Goal: Task Accomplishment & Management: Use online tool/utility

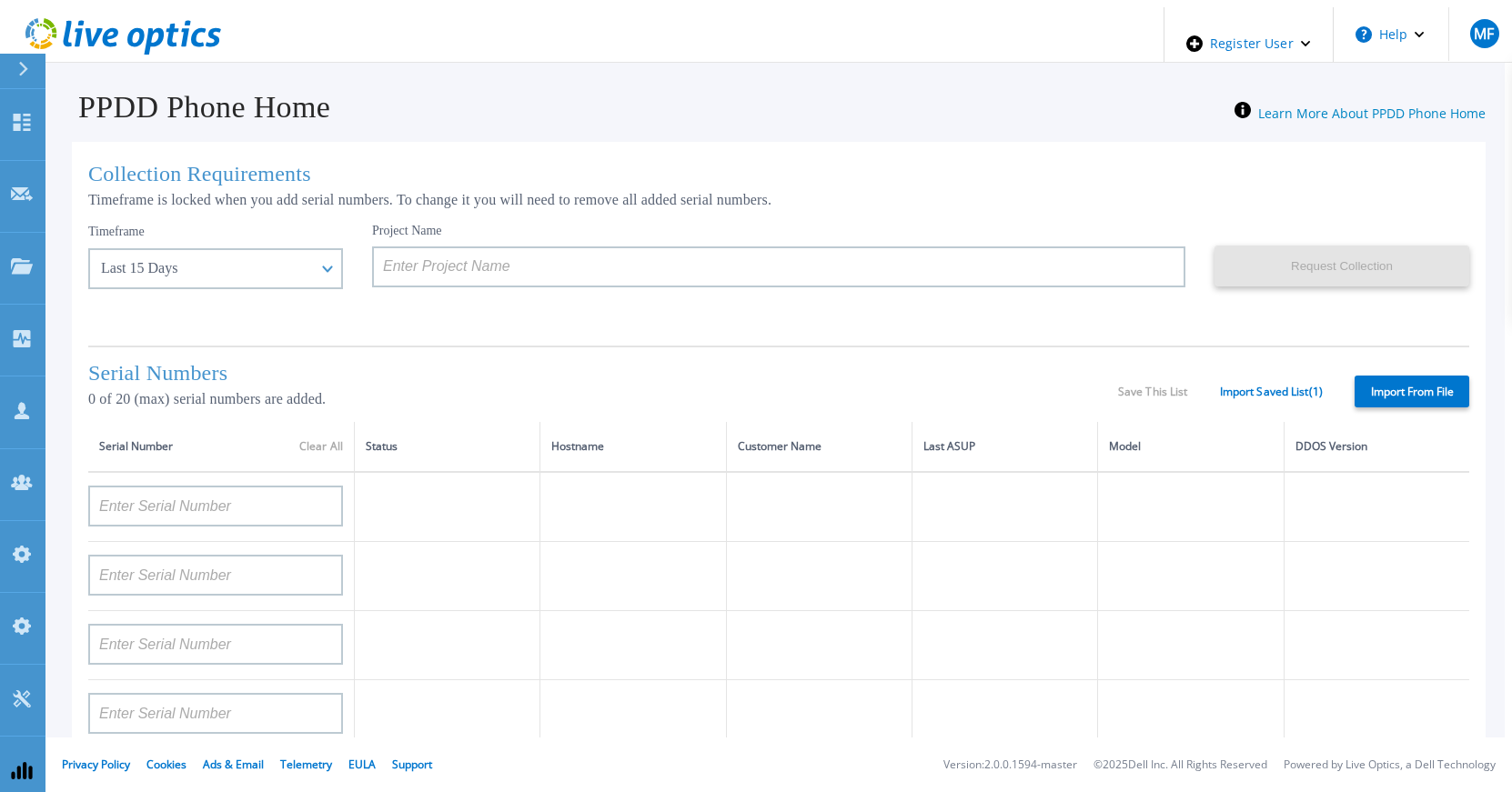
click at [1393, 392] on label "Import From File" at bounding box center [1412, 391] width 114 height 32
click at [0, 0] on input "Import From File" at bounding box center [0, 0] width 0 height 0
type input "APM00211700095"
type input "APX00232503747"
type input "APM00214914093"
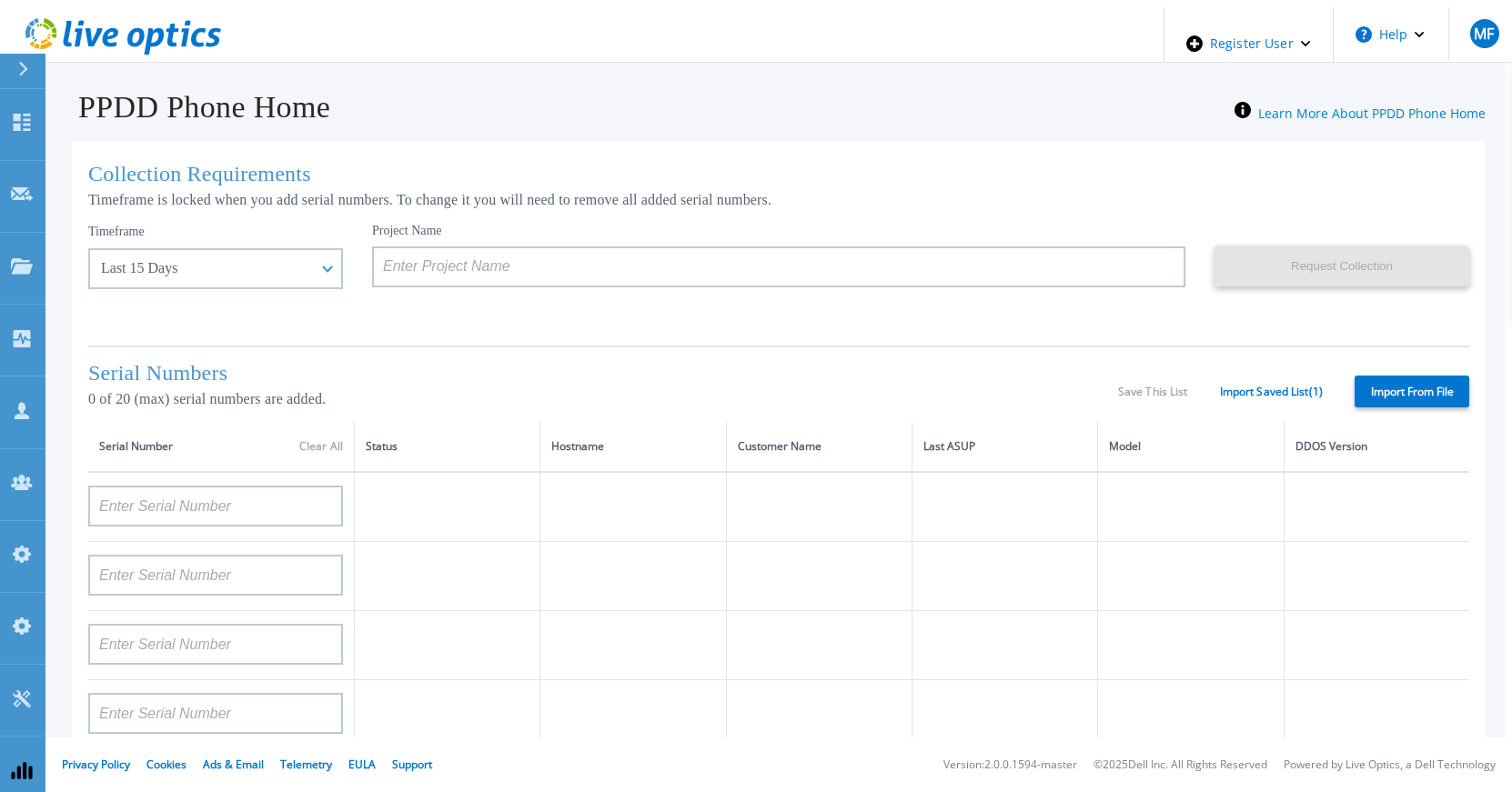
type input "APM00171836329"
type input "APM00212026971"
type input "APM00214914094"
type input "APX00234502218"
type input "APM00212018359"
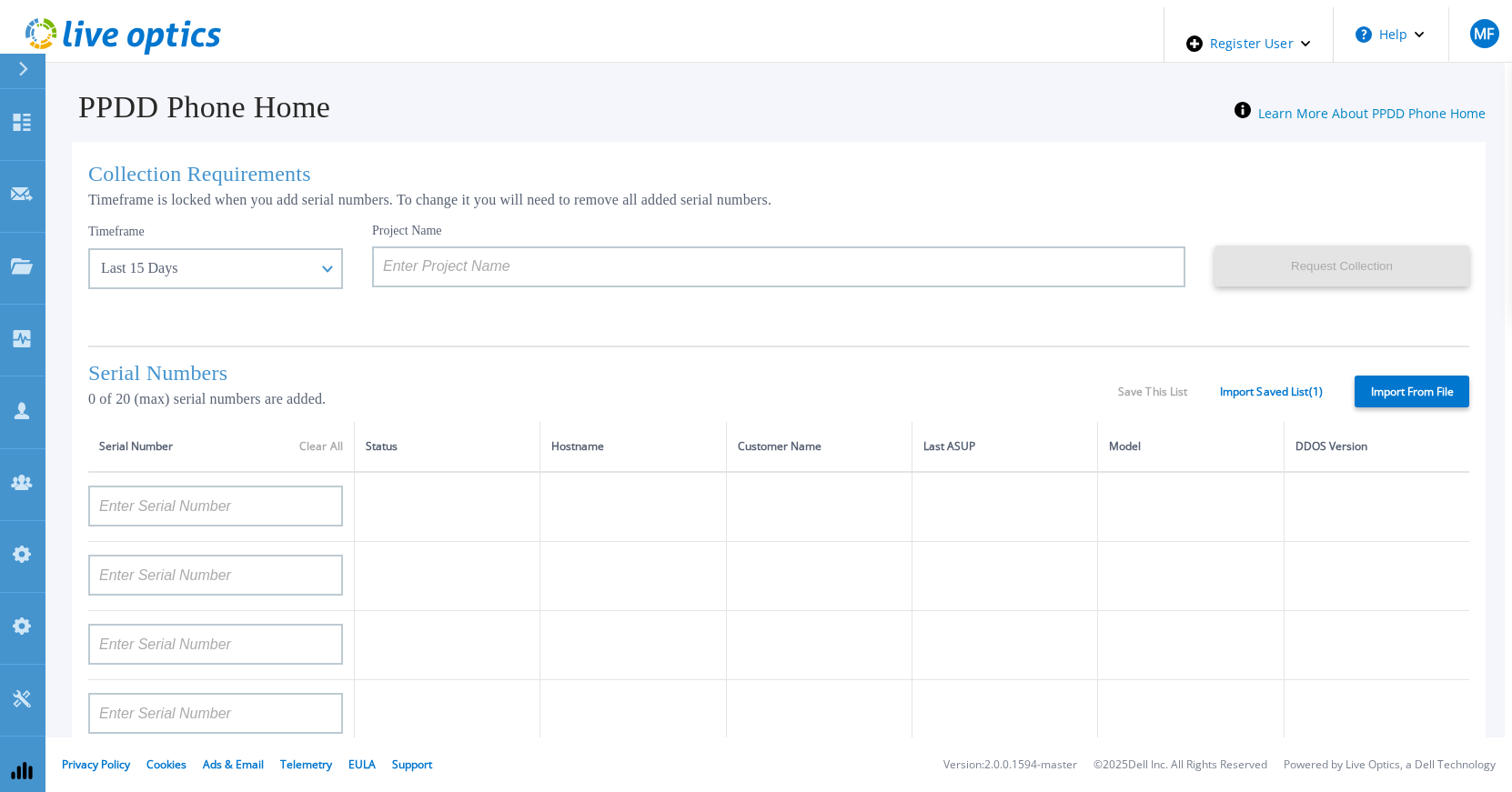
type input "APX00232503745"
type input "APX00232503743"
type input "APM00193603655"
type input "APM00212517749"
type input "APX00232503742"
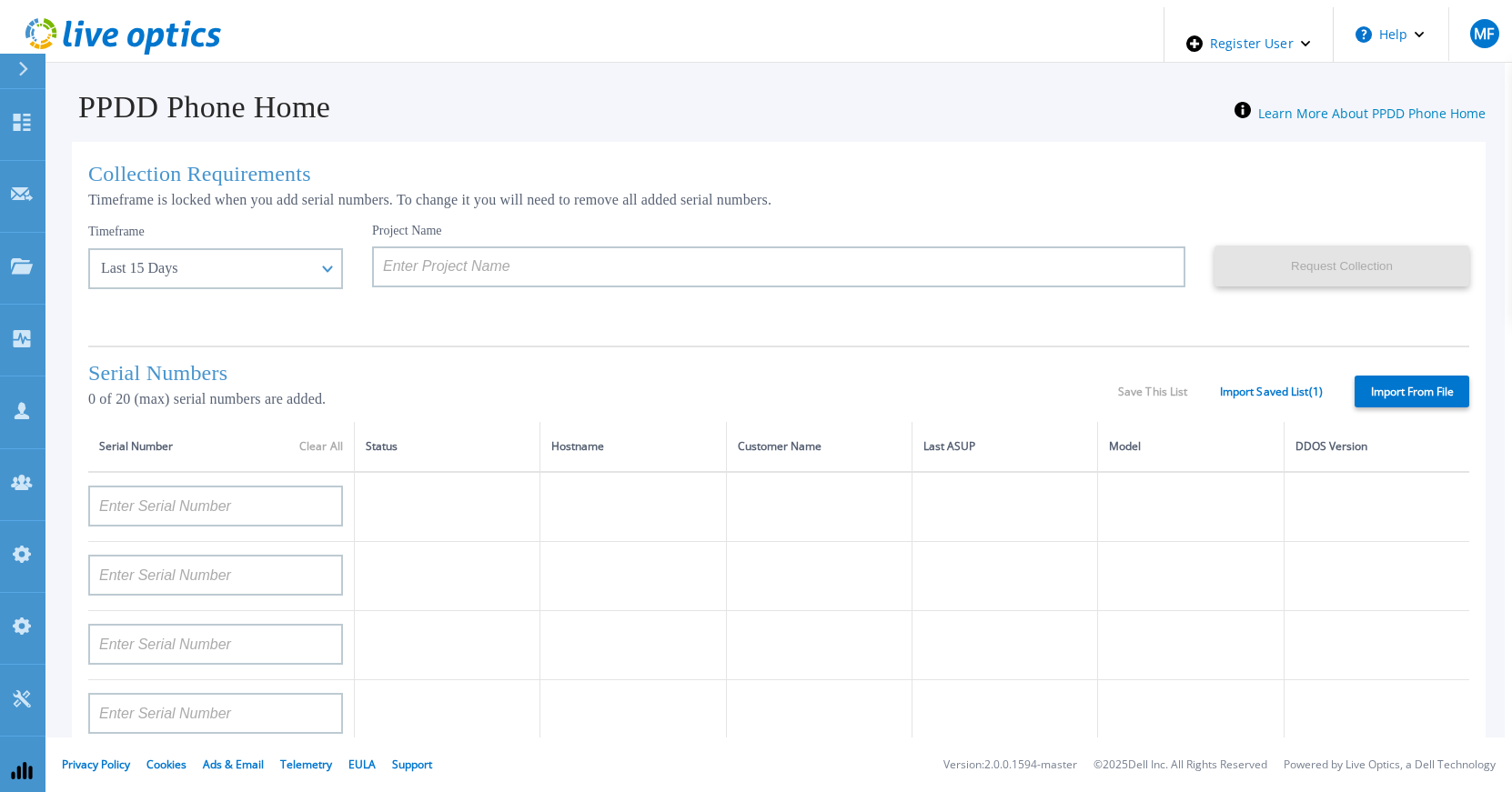
type input "APM00212702822"
type input "APM00212610953"
type input "APM00202614668"
type input "APM00212613652"
type input "APX00222101185"
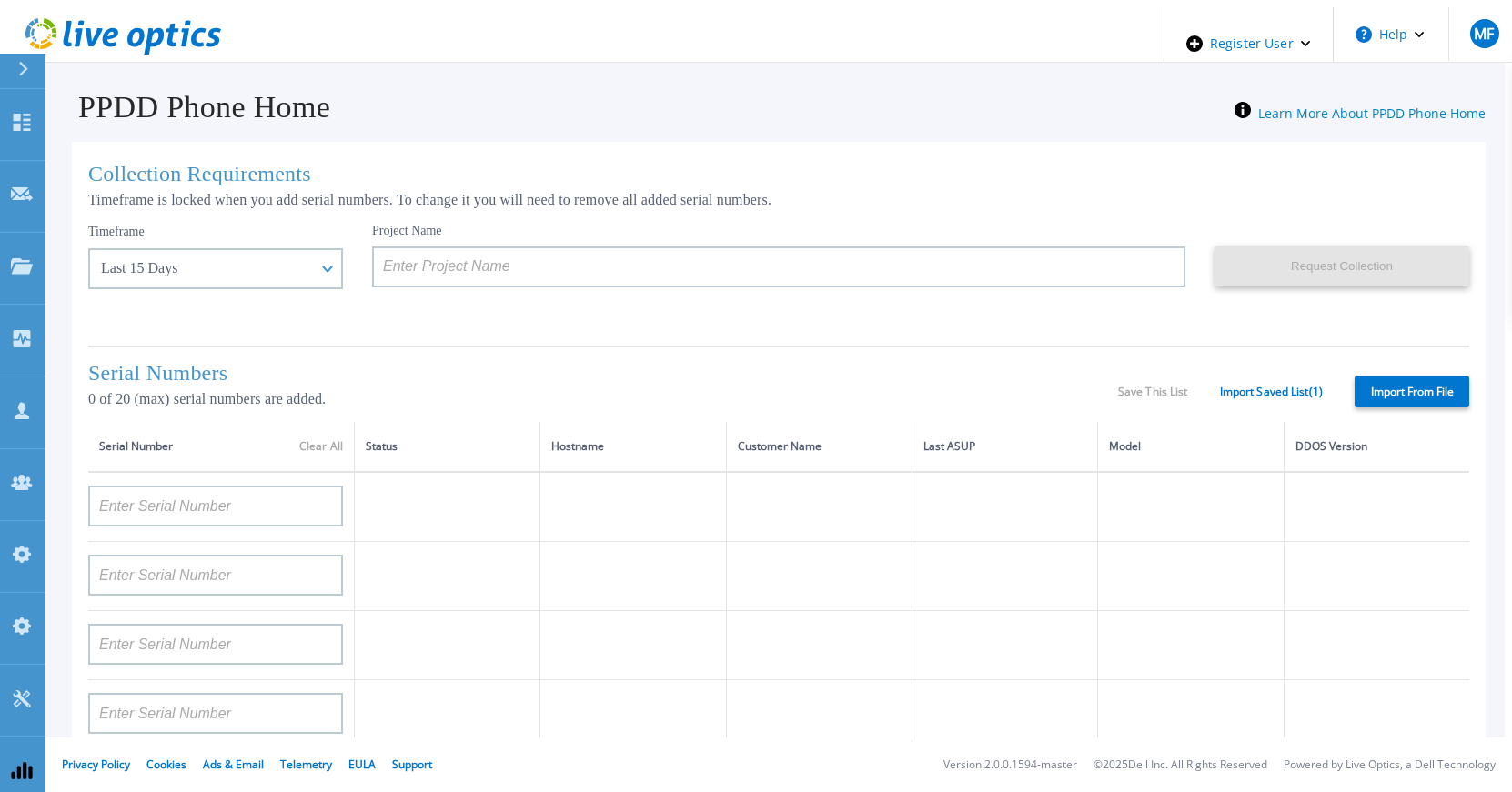
type input "AUDVUX6XJHDJFE"
type input "APM00133543104"
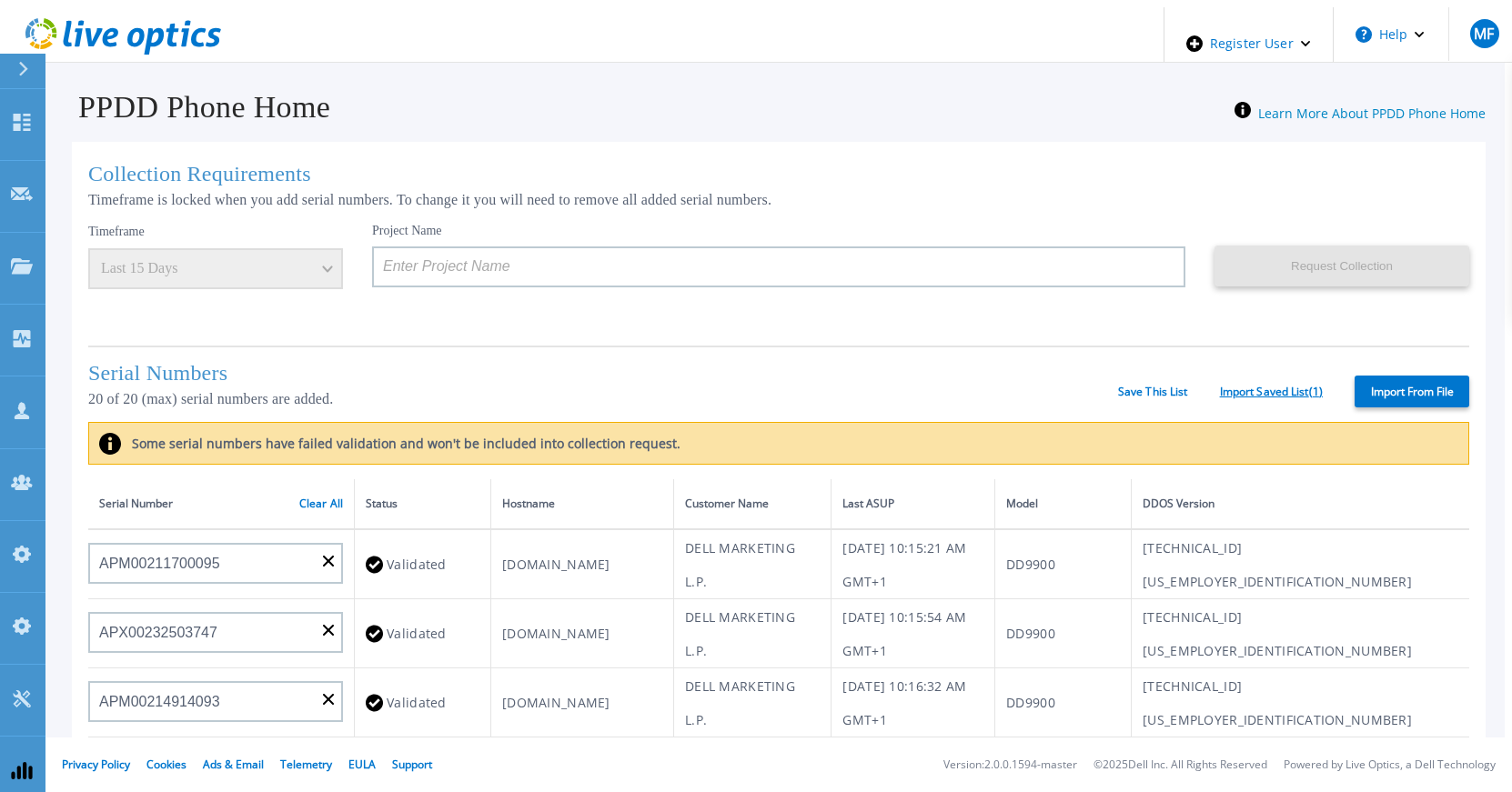
click at [1247, 386] on link "Import Saved List ( 1 )" at bounding box center [1271, 392] width 102 height 13
click at [1153, 386] on link "Save This List" at bounding box center [1152, 392] width 70 height 13
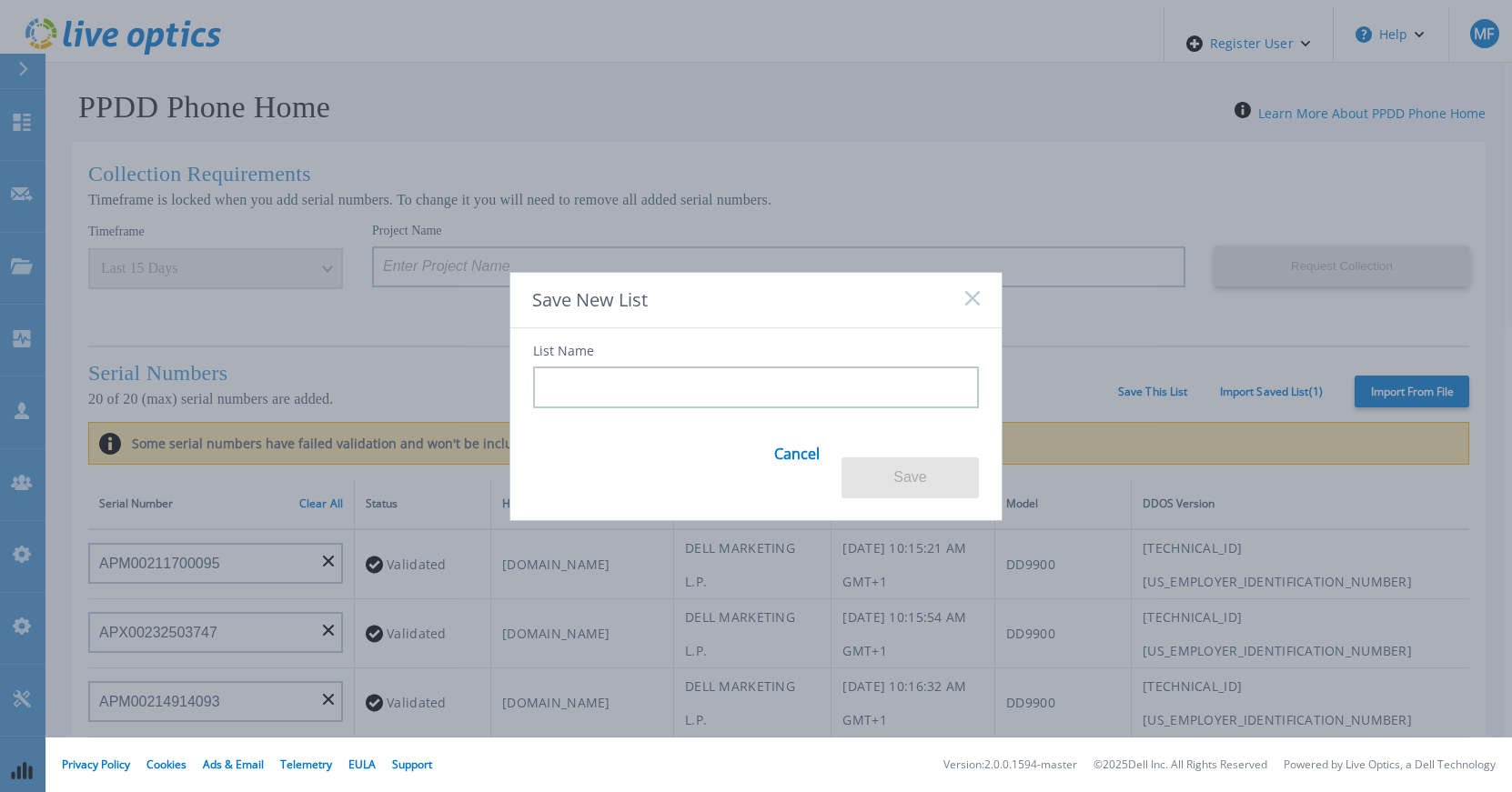
click at [608, 404] on input at bounding box center [756, 387] width 446 height 41
type input "20 serials"
click at [925, 472] on button "Save" at bounding box center [909, 479] width 137 height 41
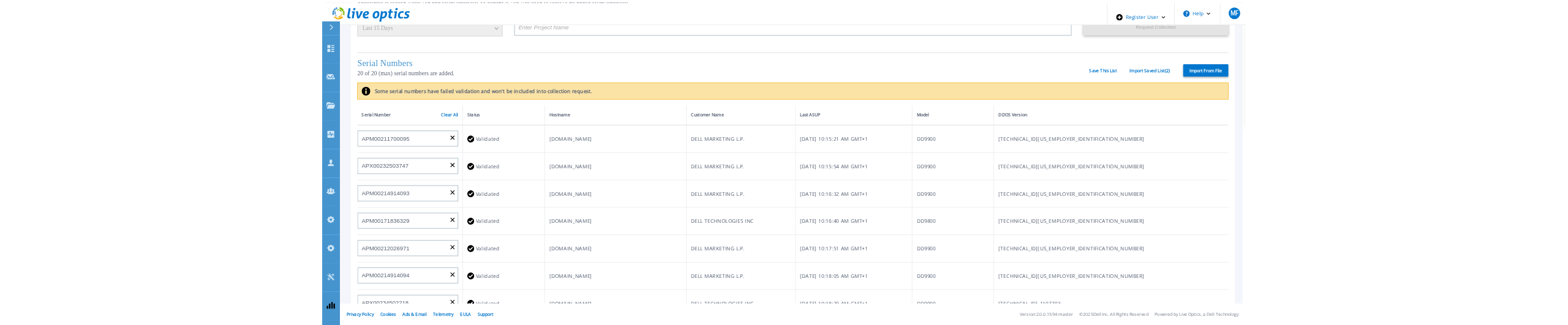
scroll to position [273, 0]
